Goal: Find specific page/section: Find specific page/section

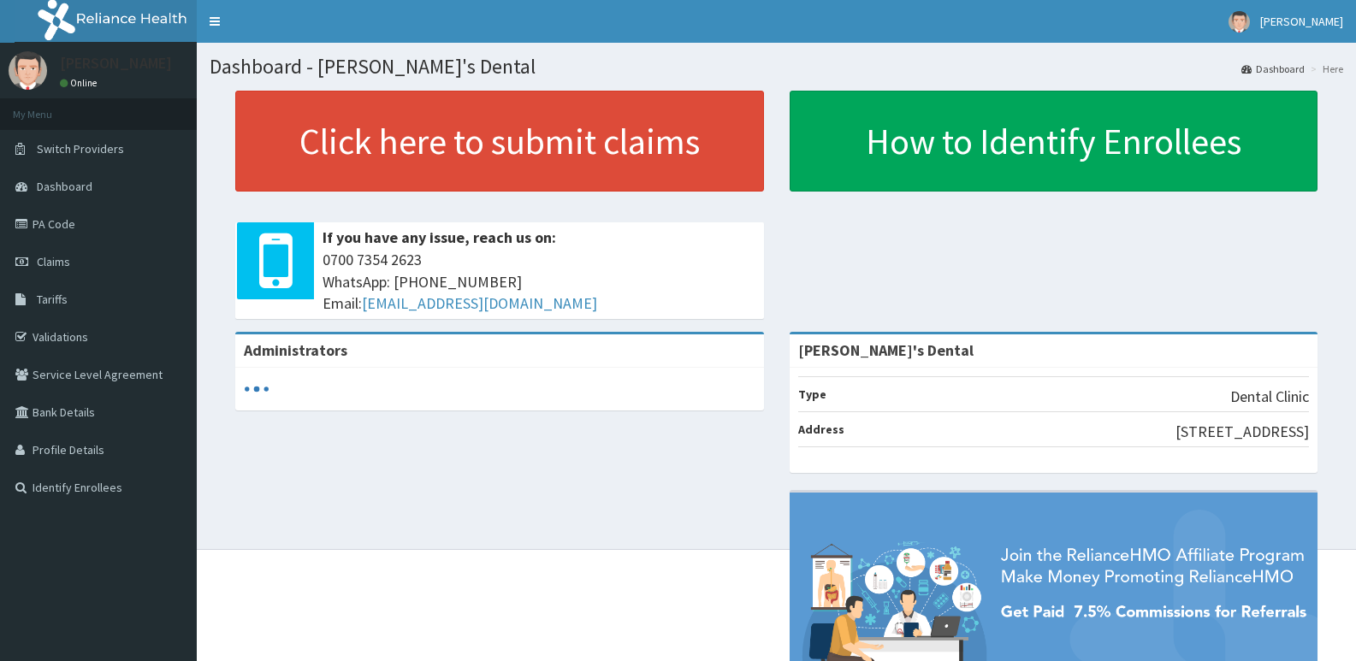
click at [75, 142] on span "Switch Providers" at bounding box center [80, 148] width 87 height 15
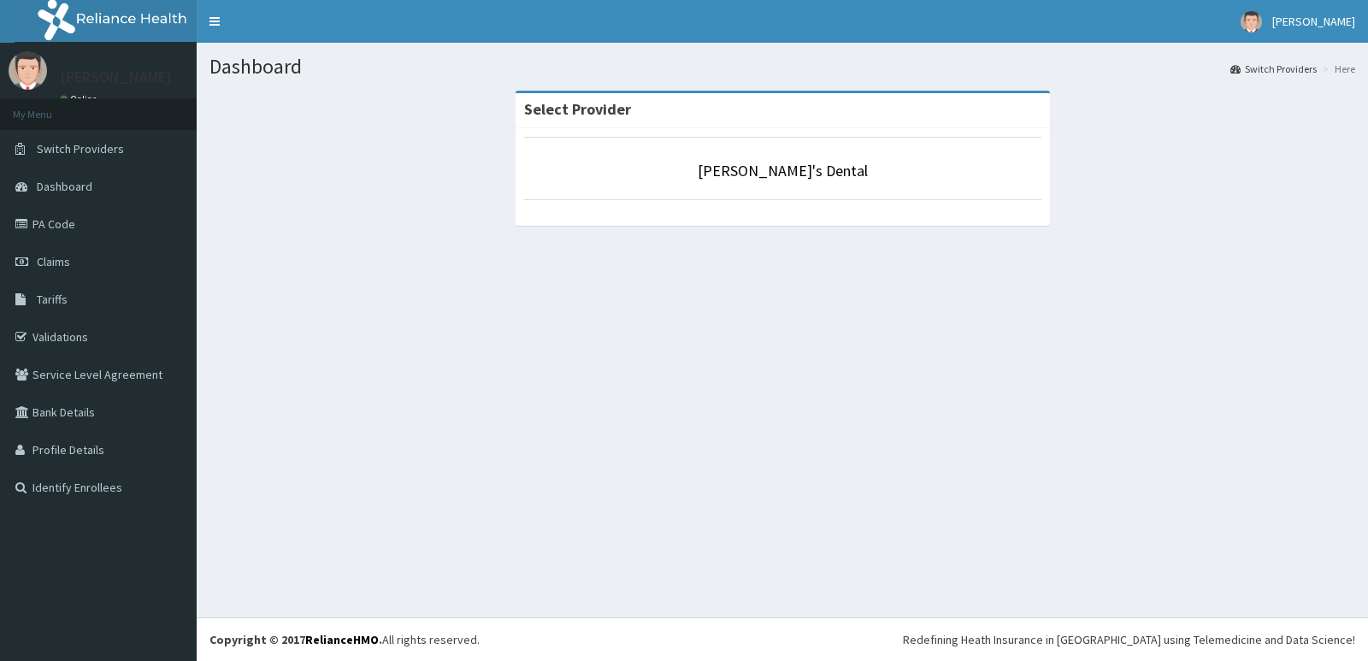
click at [69, 186] on span "Dashboard" at bounding box center [65, 186] width 56 height 15
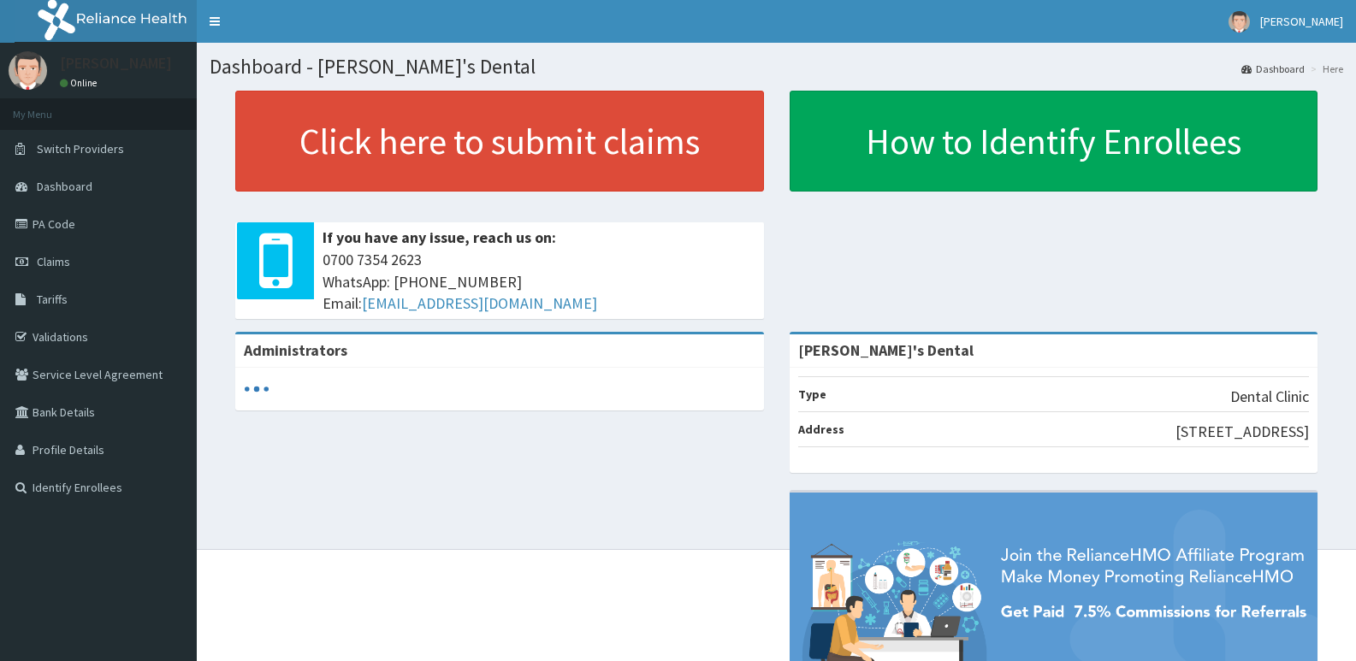
click at [61, 226] on link "PA Code" at bounding box center [98, 224] width 197 height 38
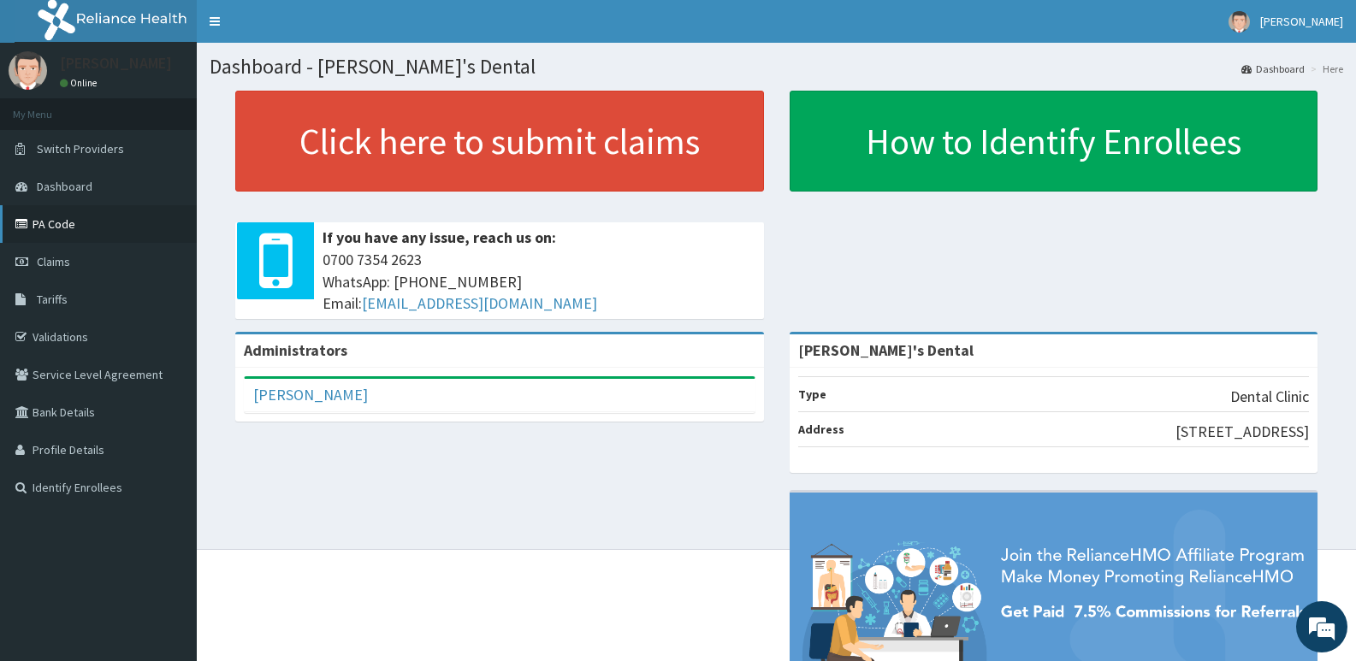
click at [69, 225] on link "PA Code" at bounding box center [98, 224] width 197 height 38
